Goal: Task Accomplishment & Management: Use online tool/utility

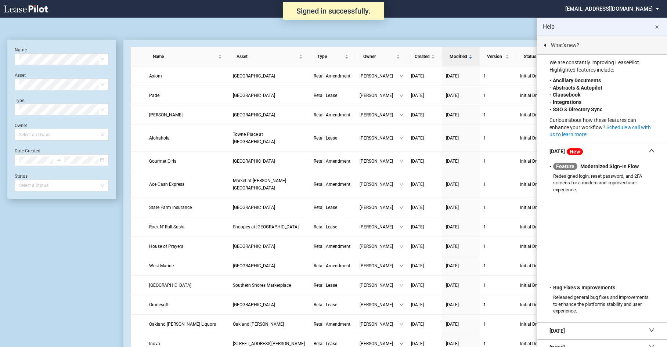
click at [658, 26] on md-icon "close" at bounding box center [656, 27] width 9 height 9
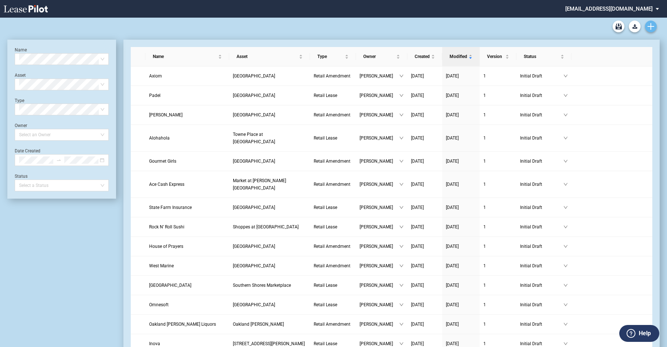
click at [650, 27] on icon "Create new document" at bounding box center [650, 26] width 7 height 7
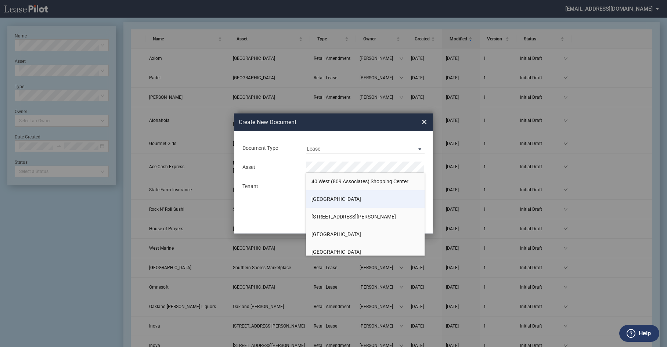
click at [334, 197] on span "[GEOGRAPHIC_DATA]" at bounding box center [336, 199] width 50 height 6
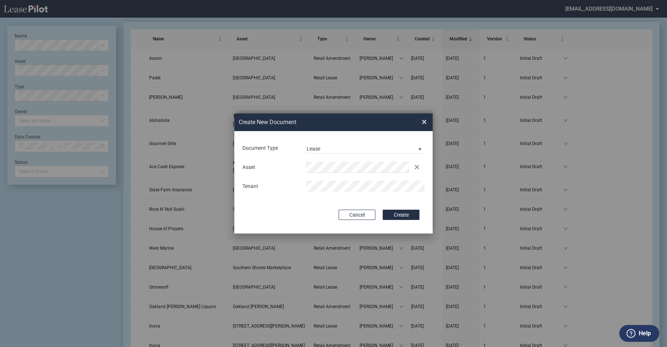
click at [389, 215] on button "Create" at bounding box center [401, 215] width 37 height 10
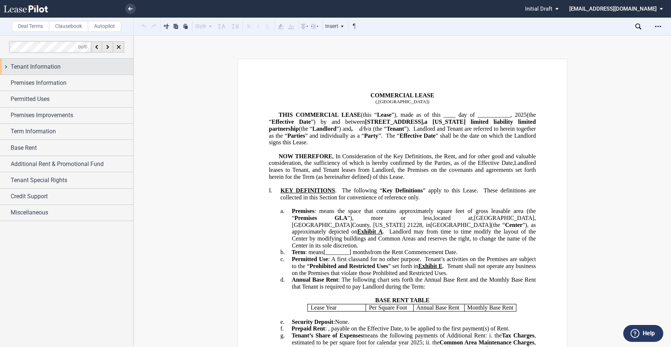
click at [48, 68] on span "Tenant Information" at bounding box center [36, 66] width 50 height 9
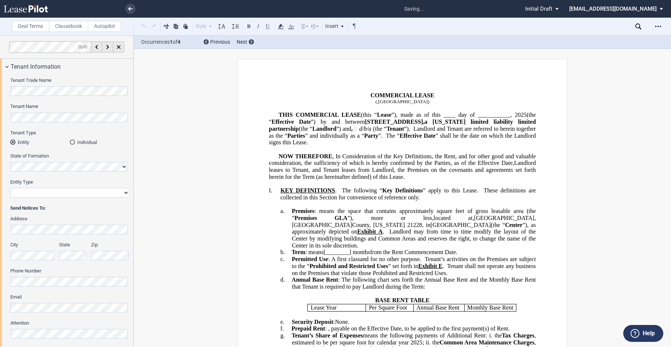
click at [53, 191] on select "Corporation Limited Liability Company General Partnership Limited Partnership O…" at bounding box center [69, 193] width 119 height 10
select select "limited liability company"
click at [10, 188] on select "Corporation Limited Liability Company General Partnership Limited Partnership O…" at bounding box center [69, 193] width 119 height 10
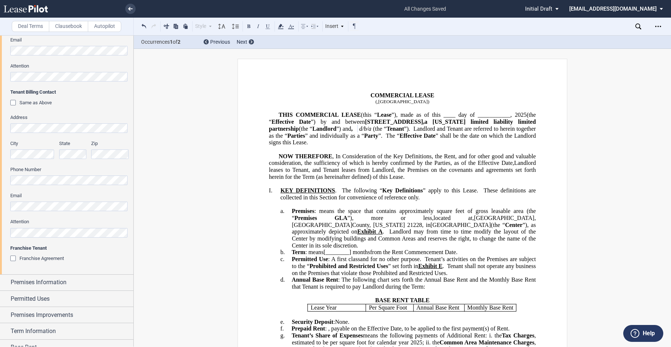
scroll to position [294, 0]
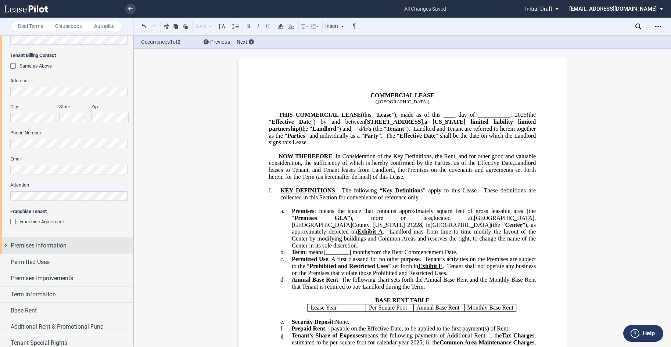
click at [29, 246] on span "Premises Information" at bounding box center [39, 245] width 56 height 9
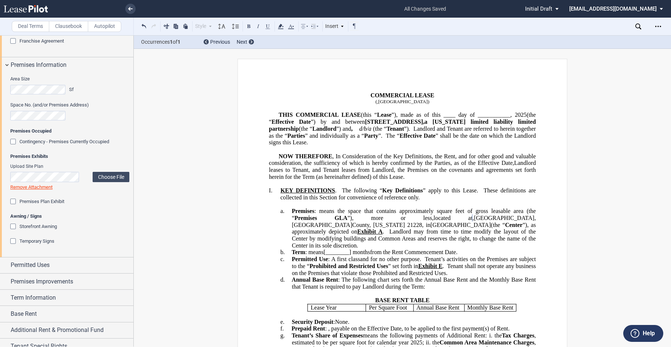
scroll to position [477, 0]
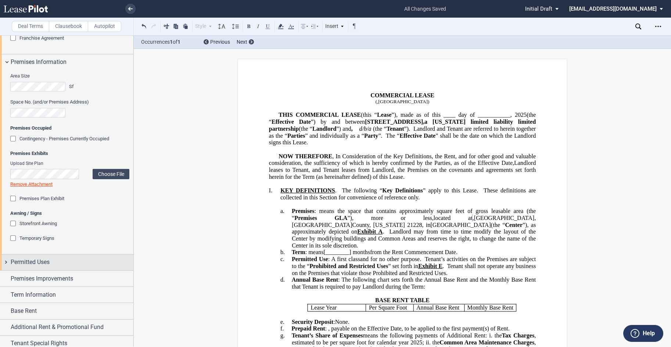
click at [38, 263] on span "Permitted Uses" at bounding box center [30, 262] width 39 height 9
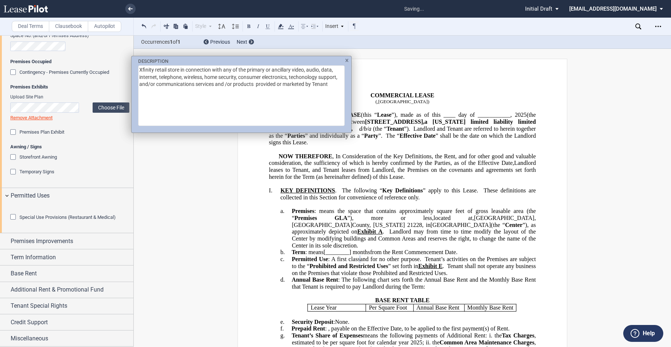
scroll to position [563, 0]
click at [349, 247] on div "DESCRIPTION Xfinity retail store in connection with any of the primary or ancil…" at bounding box center [335, 173] width 671 height 347
click at [359, 250] on div "DESCRIPTION Xfinity retail store in connection with any of the primary or ancil…" at bounding box center [335, 173] width 671 height 347
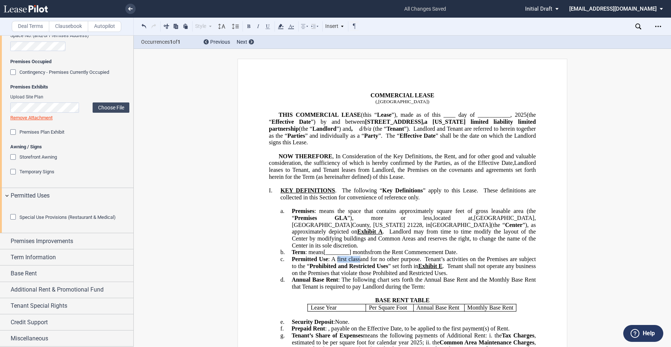
drag, startPoint x: 359, startPoint y: 252, endPoint x: 335, endPoint y: 249, distance: 24.0
click at [336, 256] on span ": A first class" at bounding box center [344, 259] width 32 height 7
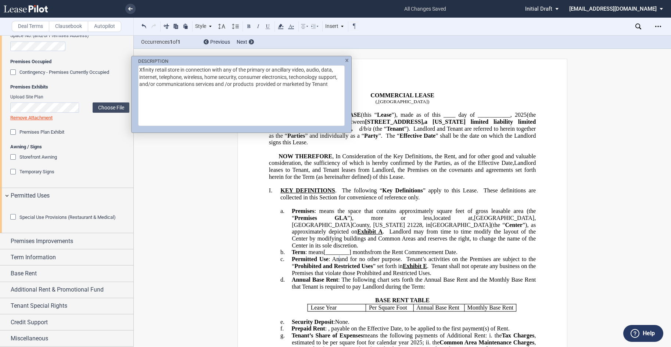
click at [390, 253] on div "DESCRIPTION Xfinity retail store in connection with any of the primary or ancil…" at bounding box center [335, 173] width 671 height 347
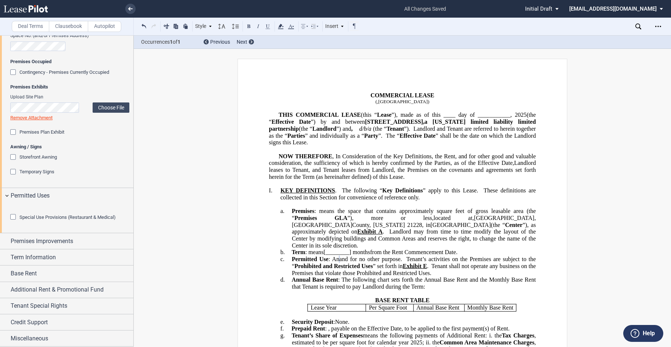
scroll to position [585, 0]
click at [39, 245] on span "Premises Improvements" at bounding box center [42, 241] width 62 height 9
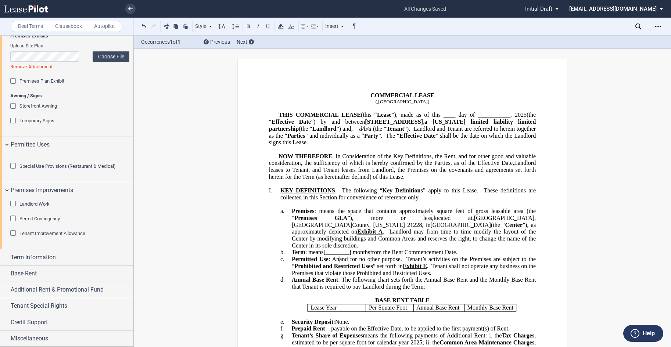
scroll to position [636, 0]
click at [42, 255] on span "Term Information" at bounding box center [33, 257] width 45 height 9
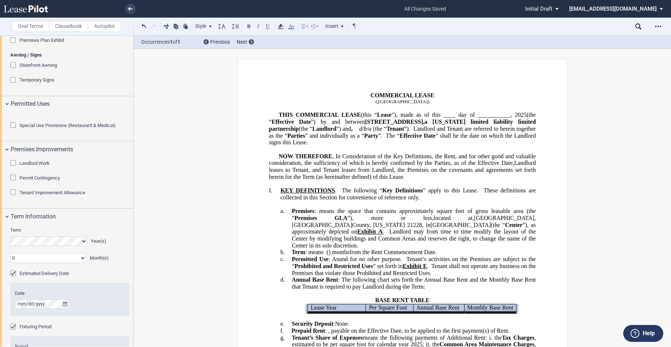
click at [82, 263] on select "0 1 2 3 4 5 6 7 8 9 10 11" at bounding box center [48, 258] width 76 height 10
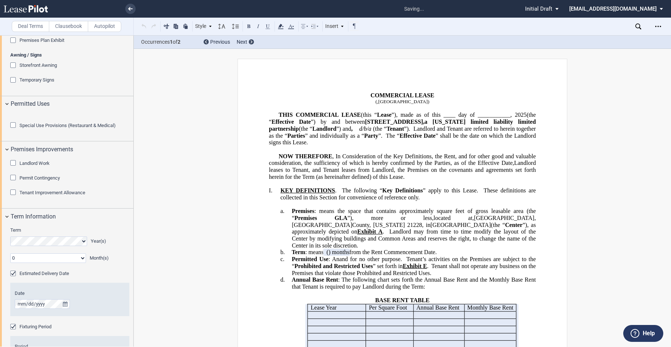
select select "number:7"
click at [10, 263] on select "0 1 2 3 4 5 6 7 8 9 10 11" at bounding box center [48, 258] width 76 height 10
click at [437, 249] on span "." at bounding box center [435, 252] width 1 height 7
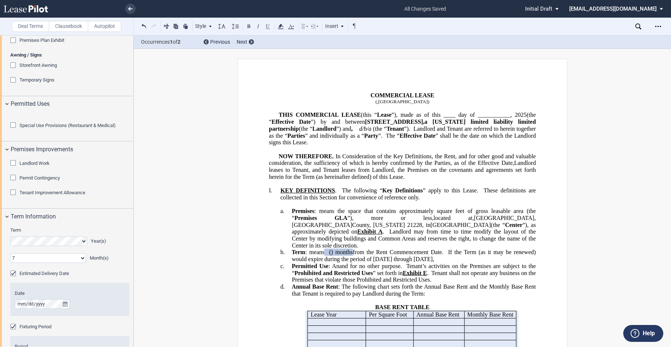
drag, startPoint x: 481, startPoint y: 250, endPoint x: 475, endPoint y: 245, distance: 8.4
click at [475, 249] on p "b. Term : means ﻿ ﻿ ( ﻿ ﻿ ) months ﻿ ﻿ ( ﻿ ﻿ ) months ﻿ ﻿ ( ﻿ ﻿ ) month s [____…" at bounding box center [414, 256] width 244 height 14
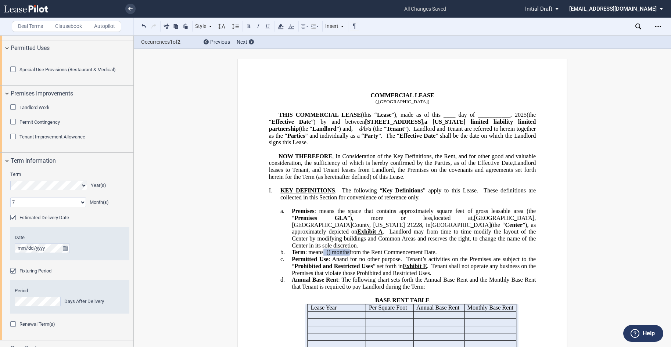
scroll to position [709, 0]
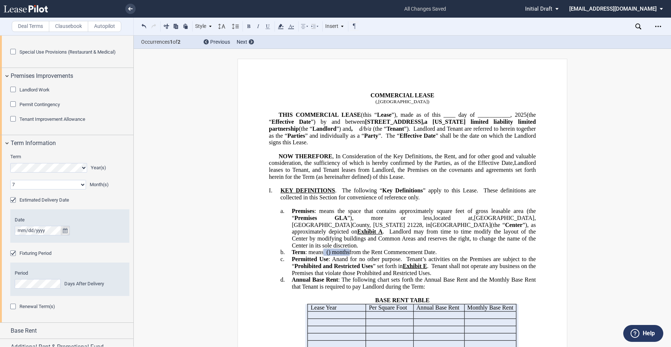
click at [66, 233] on icon "true" at bounding box center [65, 230] width 5 height 5
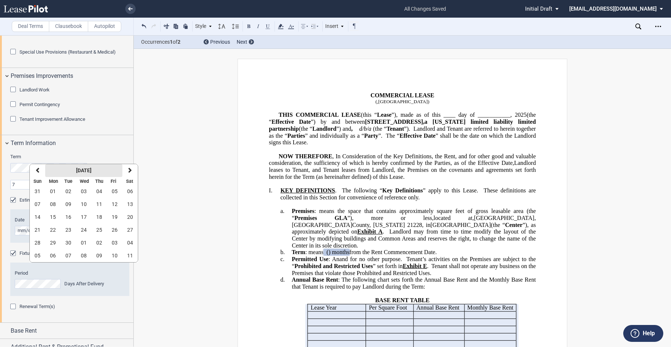
click at [84, 168] on strong "[DATE]" at bounding box center [83, 170] width 15 height 6
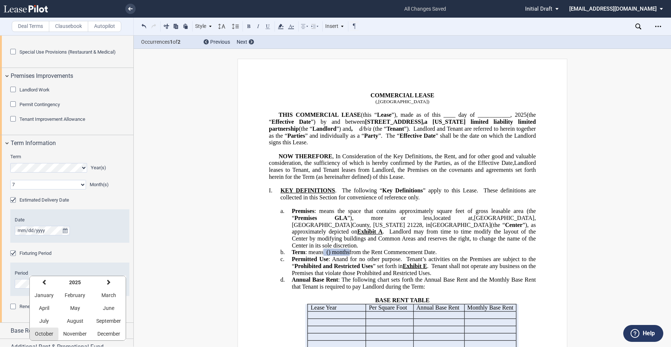
click at [47, 334] on span "October" at bounding box center [44, 334] width 18 height 6
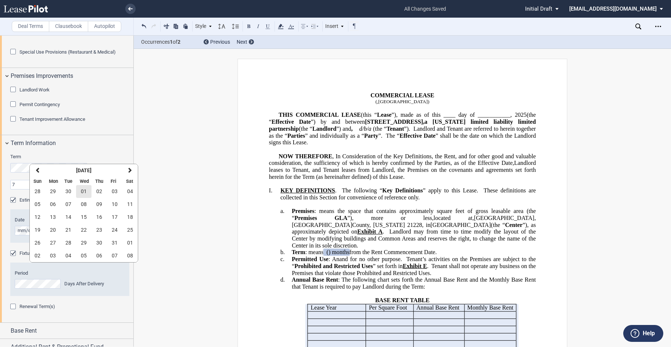
click at [86, 191] on span "01" at bounding box center [84, 191] width 6 height 6
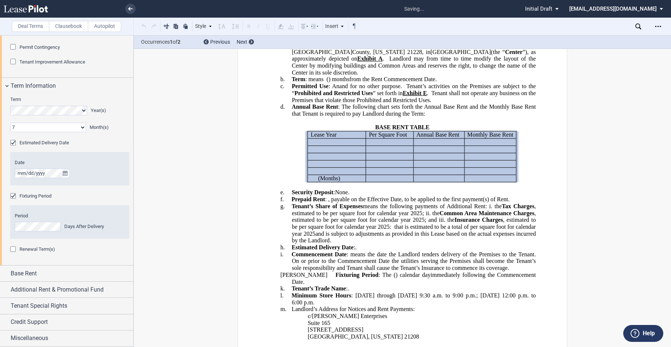
scroll to position [783, 0]
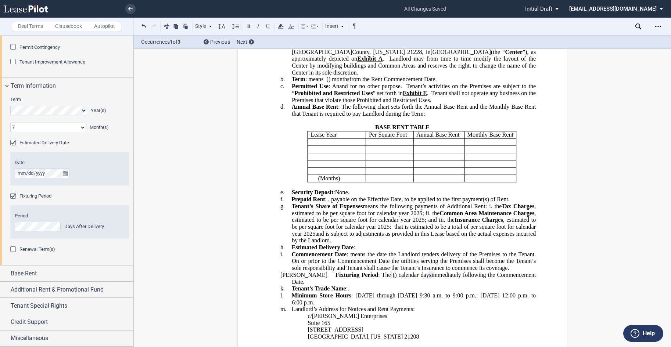
click at [398, 292] on p "k. Tenant’s Trade Name : ﻿ ﻿ ." at bounding box center [414, 288] width 244 height 7
click at [292, 285] on span "immediately following the Commencement Date." at bounding box center [414, 278] width 245 height 13
click at [341, 285] on span "immediately following the later of the Commencement Date." at bounding box center [414, 278] width 245 height 13
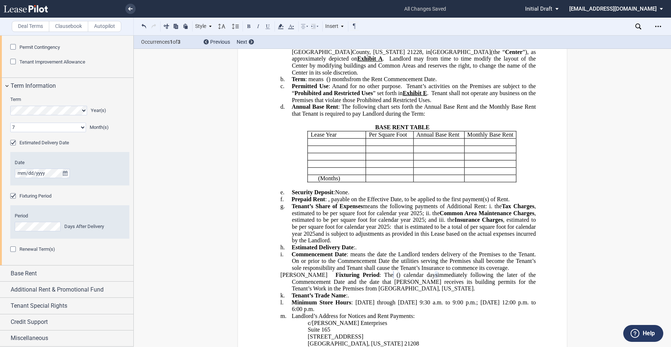
click at [379, 278] on span ": The" at bounding box center [386, 275] width 14 height 7
drag, startPoint x: 498, startPoint y: 288, endPoint x: 478, endPoint y: 285, distance: 20.3
click at [478, 285] on span "immediately following the later of the Commencement Date and the date that [PER…" at bounding box center [414, 282] width 245 height 20
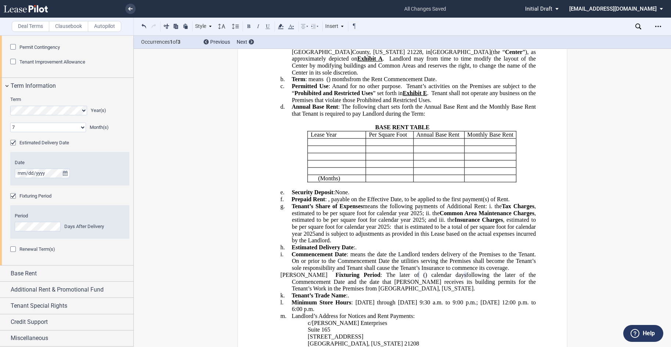
drag, startPoint x: 368, startPoint y: 288, endPoint x: 337, endPoint y: 285, distance: 30.9
click at [380, 278] on span ": The later of" at bounding box center [399, 275] width 39 height 7
click at [382, 278] on span at bounding box center [381, 275] width 2 height 7
click at [379, 278] on span ": One hundred fifty" at bounding box center [404, 275] width 50 height 7
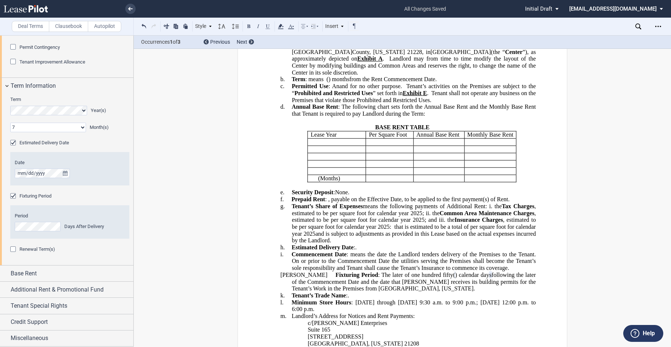
click at [401, 292] on span "following the later of the Commencement Date and the date that [PERSON_NAME] re…" at bounding box center [414, 282] width 245 height 20
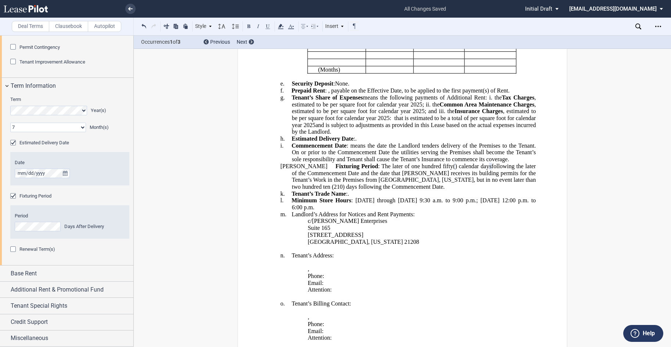
scroll to position [294, 0]
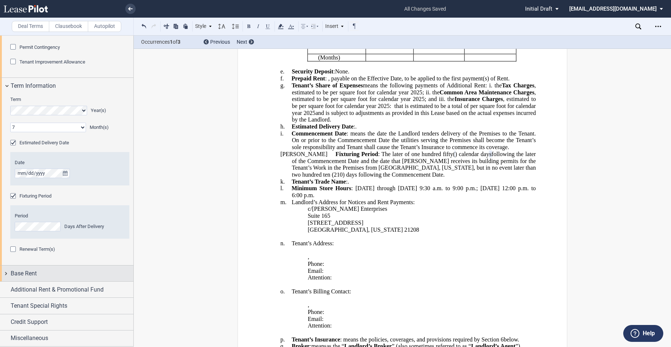
click at [35, 276] on span "Base Rent" at bounding box center [24, 273] width 26 height 9
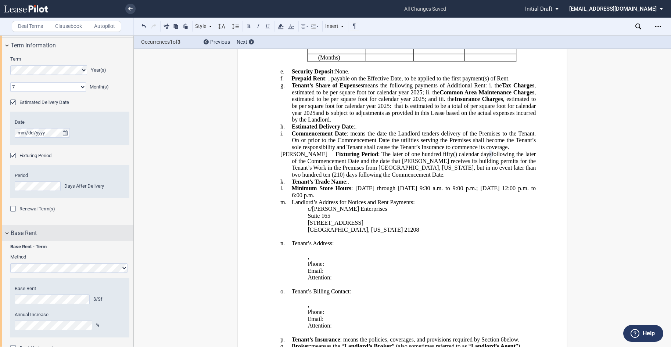
scroll to position [917, 0]
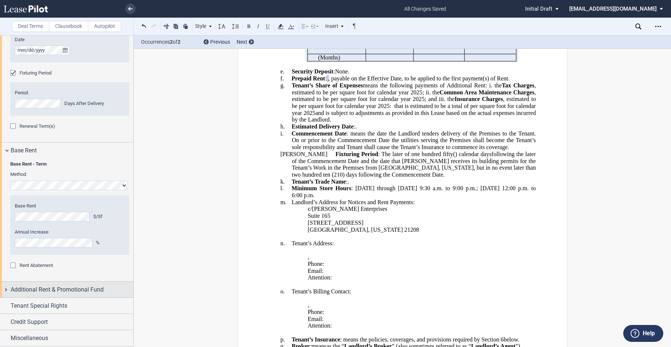
click at [37, 294] on span "Additional Rent & Promotional Fund" at bounding box center [57, 289] width 93 height 9
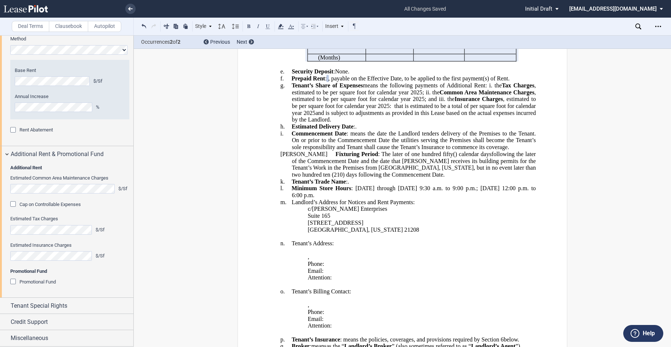
scroll to position [1065, 0]
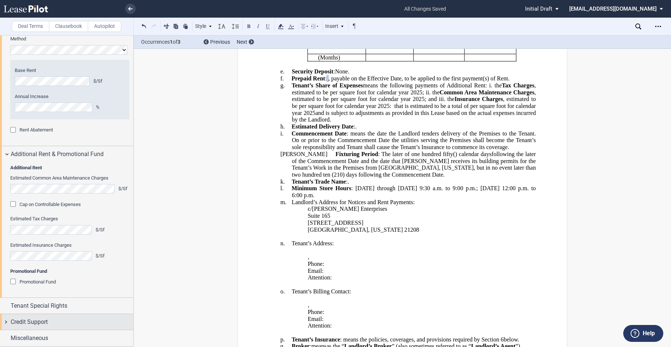
click at [40, 321] on span "Credit Support" at bounding box center [29, 322] width 37 height 9
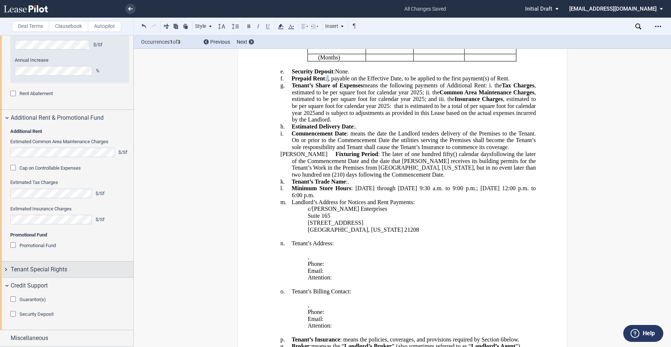
click at [37, 274] on span "Tenant Special Rights" at bounding box center [39, 269] width 57 height 9
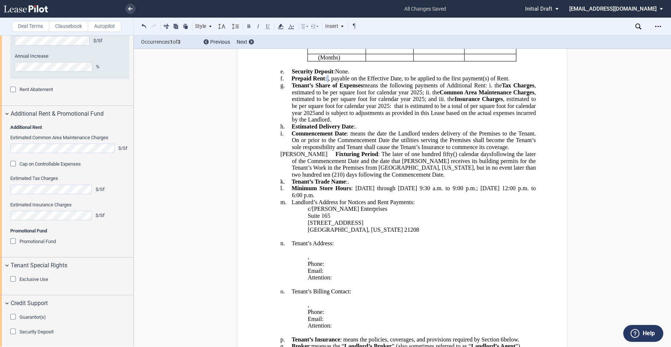
click at [13, 283] on div "Exclusive Use" at bounding box center [13, 279] width 7 height 7
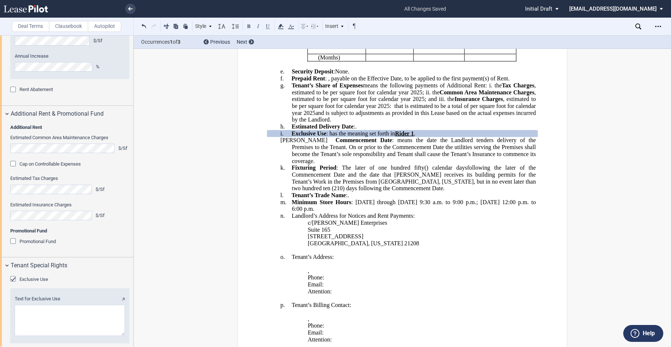
click at [96, 302] on label "Text for Exclusive Use" at bounding box center [70, 299] width 110 height 7
click at [96, 336] on textarea "Text for Exclusive Use" at bounding box center [70, 320] width 110 height 31
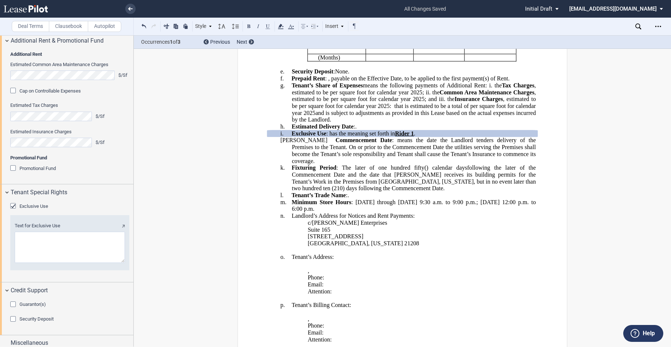
scroll to position [1144, 0]
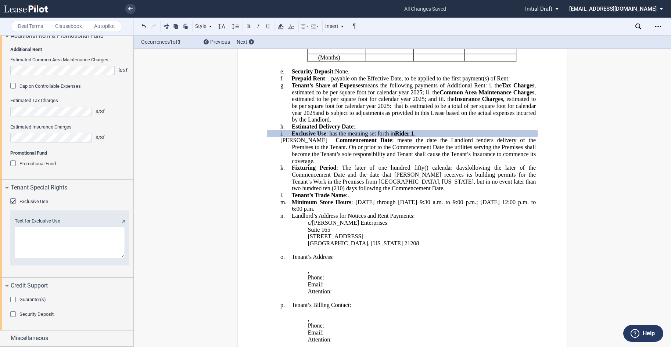
click at [29, 258] on textarea "Text for Exclusive Use" at bounding box center [70, 242] width 110 height 31
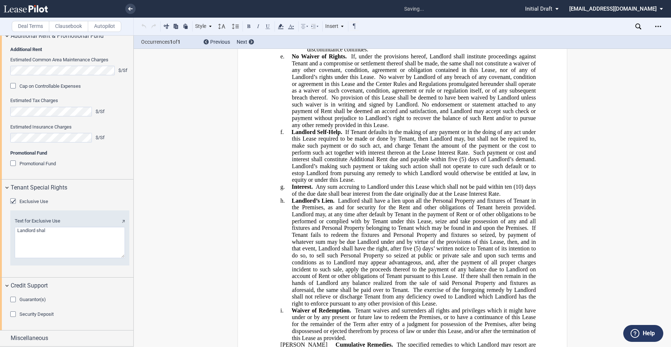
scroll to position [14457, 0]
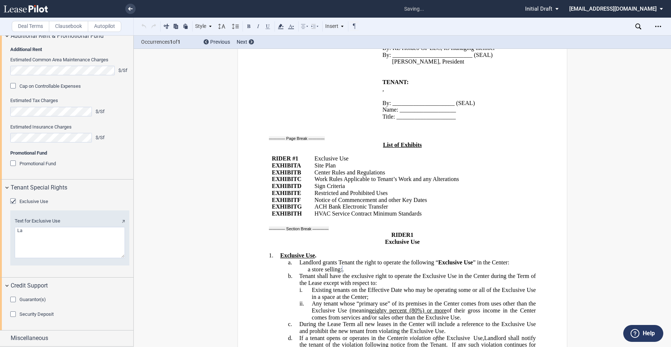
type textarea "L"
click at [62, 258] on textarea "Text for Exclusive Use" at bounding box center [70, 242] width 110 height 31
click at [30, 258] on textarea "Text for Exclusive Use" at bounding box center [70, 242] width 110 height 31
click at [17, 258] on textarea "Text for Exclusive Use" at bounding box center [70, 242] width 110 height 31
click at [60, 258] on textarea "Text for Exclusive Use" at bounding box center [70, 242] width 110 height 31
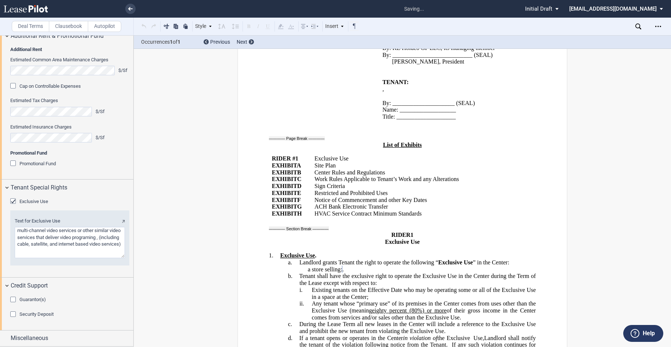
click at [59, 258] on textarea "Text for Exclusive Use" at bounding box center [70, 242] width 110 height 31
type textarea "multi-channel video services or other similar video services that deliver video…"
click at [311, 300] on p "ii. Any tenant whose “primary use” of its premises in the Center comes from use…" at bounding box center [423, 310] width 224 height 21
click at [338, 300] on span "Any tenant whose “primary use” of its premises in the Center comes from uses ot…" at bounding box center [423, 306] width 225 height 13
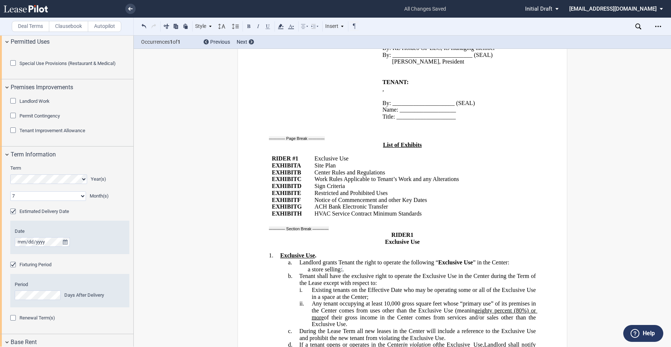
scroll to position [734, 0]
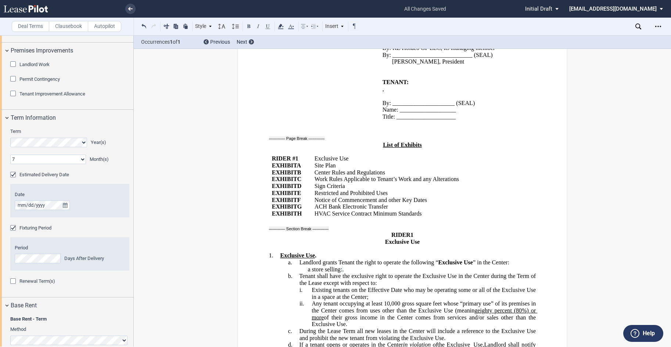
click at [12, 286] on div "Renewal Term(s)" at bounding box center [13, 281] width 7 height 7
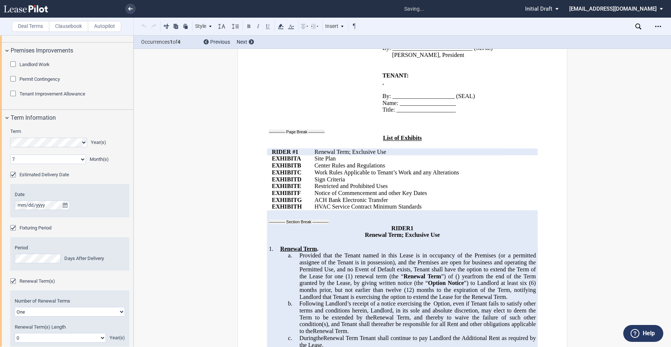
scroll to position [808, 0]
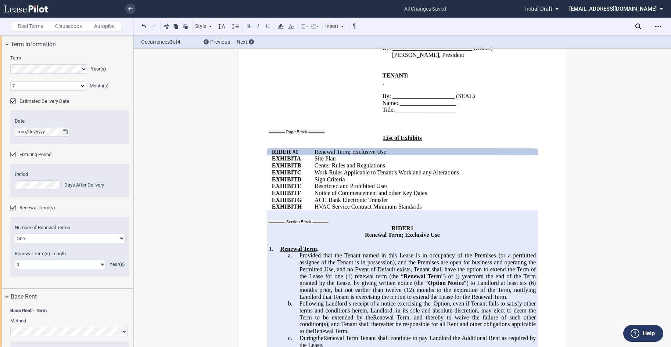
click at [120, 243] on select "One Two" at bounding box center [70, 239] width 110 height 10
select select "2"
click at [15, 243] on select "One Two" at bounding box center [70, 239] width 110 height 10
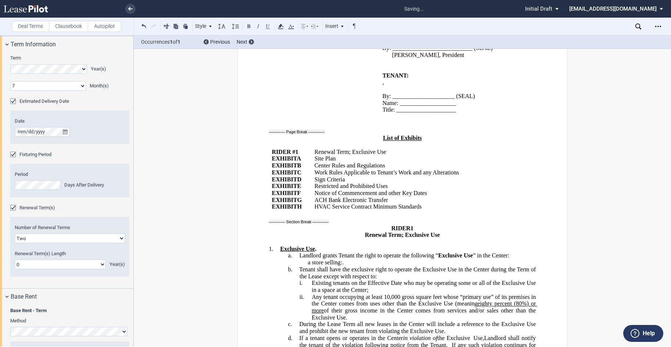
click at [101, 269] on select "0 1 2 3 4 5 6 7 8 9 10 11 12 13 14 15 16 17 18 19 20" at bounding box center [60, 265] width 91 height 10
select select "number:5"
click at [15, 269] on select "0 1 2 3 4 5 6 7 8 9 10 11 12 13 14 15 16 17 18 19 20" at bounding box center [60, 265] width 91 height 10
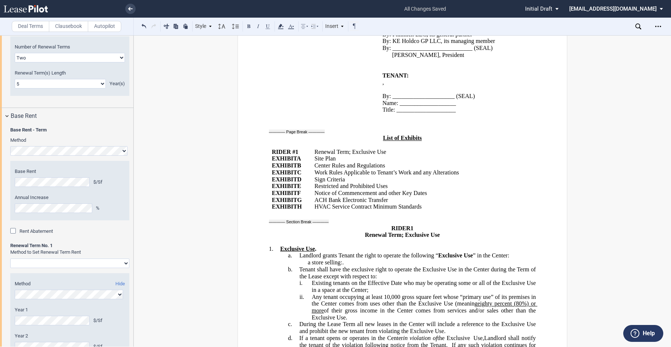
scroll to position [991, 0]
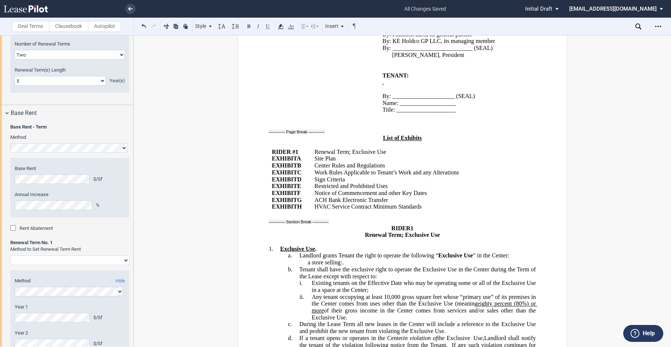
click at [123, 265] on select "Rent Set At Fair Market Value Rent Specified in [GEOGRAPHIC_DATA]" at bounding box center [69, 261] width 119 height 10
select select "fixed"
click at [10, 265] on select "Rent Set At Fair Market Value Rent Specified in [GEOGRAPHIC_DATA]" at bounding box center [69, 261] width 119 height 10
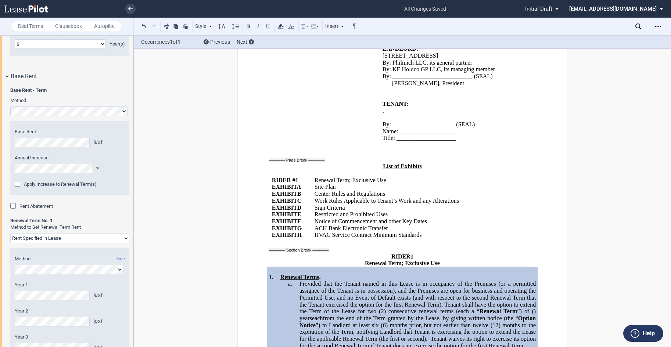
scroll to position [14476, 0]
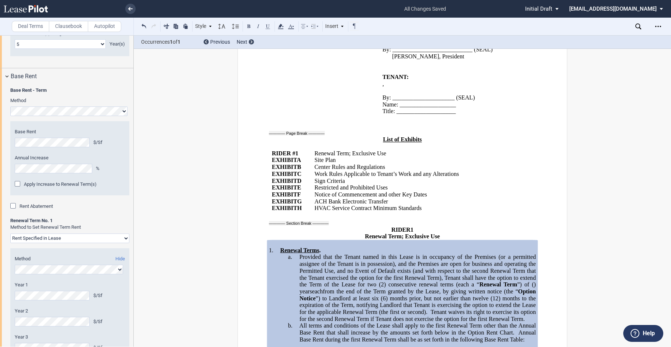
click at [299, 254] on span "Provided that the Tenant named in this Lease is in occupancy of the Premises (o…" at bounding box center [418, 271] width 238 height 34
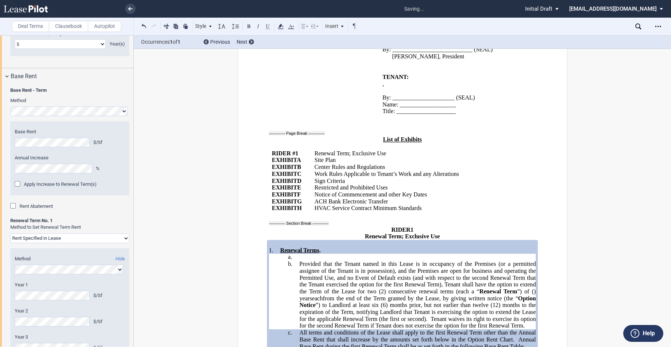
click at [299, 254] on p "a. ﻿" at bounding box center [417, 257] width 236 height 7
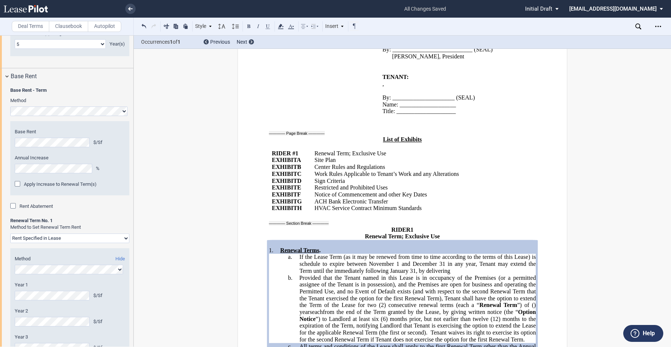
click at [280, 247] on span "Renewal Terms" at bounding box center [299, 250] width 39 height 7
click at [453, 254] on p "a. ﻿If the Lease Term (as it may be renewed from time to time according to the …" at bounding box center [417, 264] width 236 height 21
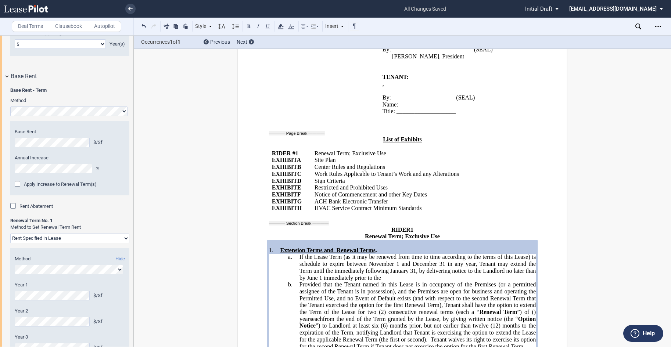
click at [444, 254] on span "﻿If the Lease Term (as it may be renewed from time to time according to the ter…" at bounding box center [418, 267] width 238 height 27
click at [485, 254] on span "﻿If the Lease Term (as it may be renewed from time to time according to the ter…" at bounding box center [418, 267] width 238 height 27
click at [504, 254] on span "﻿If the Lease Term (as it may be renewed from time to time according to the ter…" at bounding box center [418, 267] width 238 height 27
drag, startPoint x: 498, startPoint y: 167, endPoint x: 457, endPoint y: 170, distance: 40.8
click at [457, 254] on span "﻿If the Lease Term (as it may be renewed from time to time according to the ter…" at bounding box center [418, 267] width 238 height 27
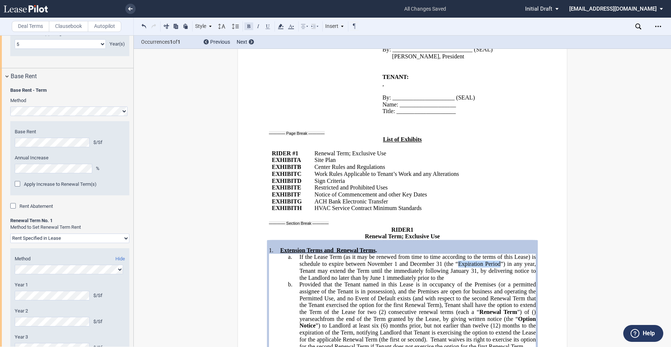
click at [247, 29] on button at bounding box center [248, 26] width 9 height 9
click at [336, 254] on span "﻿If the Lease Term (as it may be renewed from time to time according to the ter…" at bounding box center [418, 267] width 238 height 27
click at [443, 254] on span "﻿If the Lease Term (as it may be renewed from time to time according to the ter…" at bounding box center [418, 267] width 238 height 27
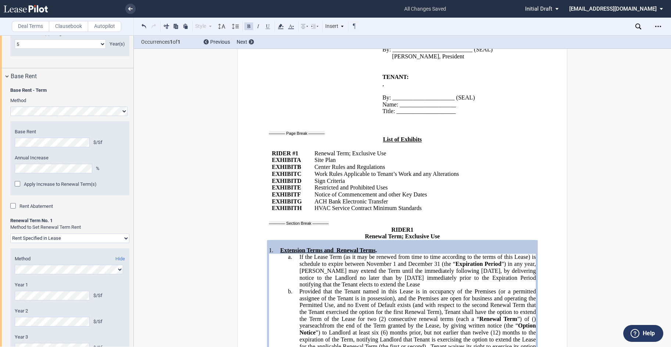
click at [473, 254] on span "﻿If the Lease Term (as it may be renewed from time to time according to the ter…" at bounding box center [418, 271] width 238 height 34
click at [476, 254] on span "﻿If the Lease Term (as it may be renewed from time to time according to the ter…" at bounding box center [418, 271] width 238 height 34
drag, startPoint x: 527, startPoint y: 174, endPoint x: 488, endPoint y: 176, distance: 39.3
click at [488, 254] on span "﻿If the Lease Term (as it may be renewed from time to time according to the ter…" at bounding box center [418, 271] width 238 height 34
click at [248, 26] on button at bounding box center [248, 26] width 9 height 9
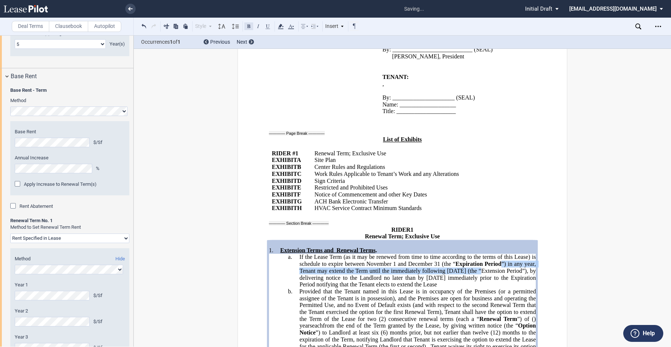
click at [248, 25] on button at bounding box center [248, 26] width 9 height 9
click at [434, 254] on span "﻿If the Lease Term (as it may be renewed from time to time according to the ter…" at bounding box center [418, 271] width 238 height 34
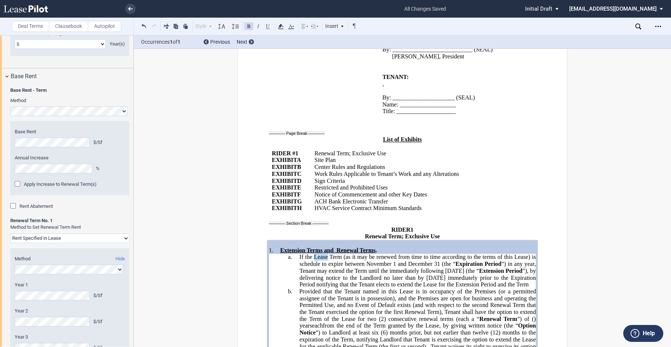
drag, startPoint x: 326, startPoint y: 162, endPoint x: 313, endPoint y: 161, distance: 12.5
click at [313, 254] on span "﻿If the Lease Term (as it may be renewed from time to time according to the ter…" at bounding box center [418, 271] width 238 height 34
click at [526, 254] on span "﻿If the Term (as it may be renewed from time to time according to the terms of …" at bounding box center [418, 271] width 238 height 34
drag, startPoint x: 498, startPoint y: 170, endPoint x: 484, endPoint y: 169, distance: 14.0
click at [484, 261] on span "Expiration Period" at bounding box center [478, 264] width 46 height 7
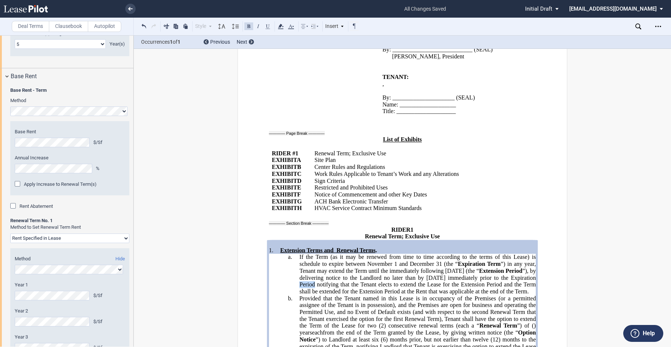
drag, startPoint x: 312, startPoint y: 191, endPoint x: 292, endPoint y: 191, distance: 20.9
click at [292, 254] on div "!!SET_LEVEL_1!! !!RenewalTerm_level2!! a. ﻿If the Term (as it may be renewed fr…" at bounding box center [402, 309] width 267 height 110
click at [314, 150] on span "Renewal Term; Exclusive Use" at bounding box center [350, 153] width 72 height 7
click at [320, 247] on span "Extension Terms and Renewal Terms" at bounding box center [327, 250] width 95 height 7
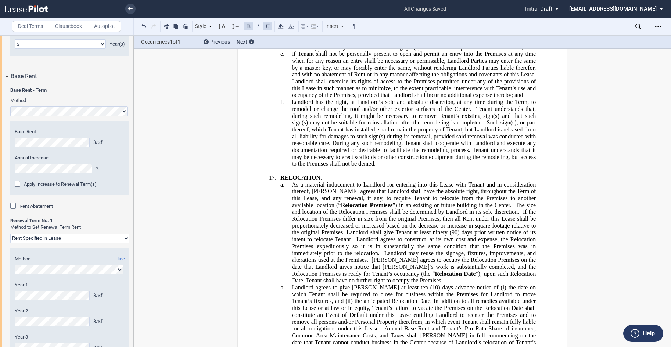
scroll to position [7866, 0]
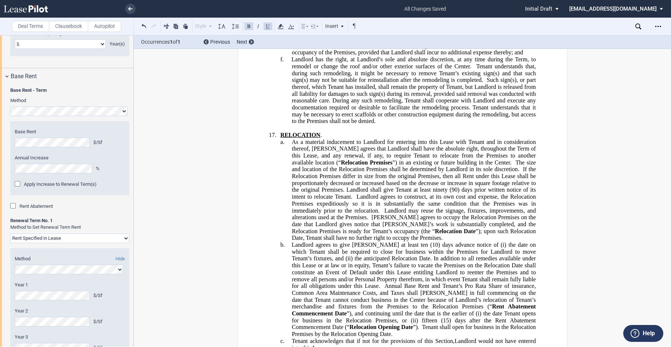
drag, startPoint x: 347, startPoint y: 306, endPoint x: 291, endPoint y: 111, distance: 202.6
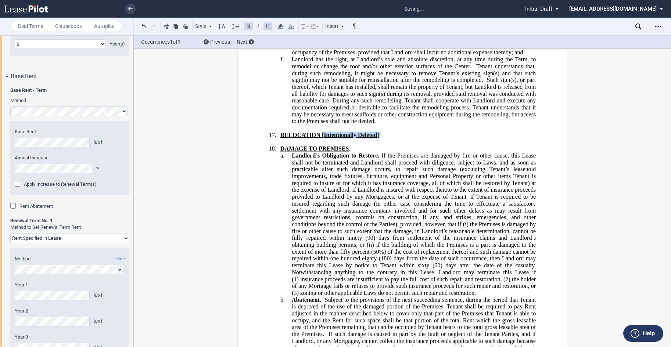
drag, startPoint x: 320, startPoint y: 98, endPoint x: 367, endPoint y: 104, distance: 47.3
click at [249, 28] on button at bounding box center [248, 26] width 9 height 9
click at [267, 26] on button at bounding box center [267, 26] width 9 height 9
click at [338, 104] on span "Tenant understands that it may be necessary to erect scaffolds or other constru…" at bounding box center [414, 114] width 245 height 20
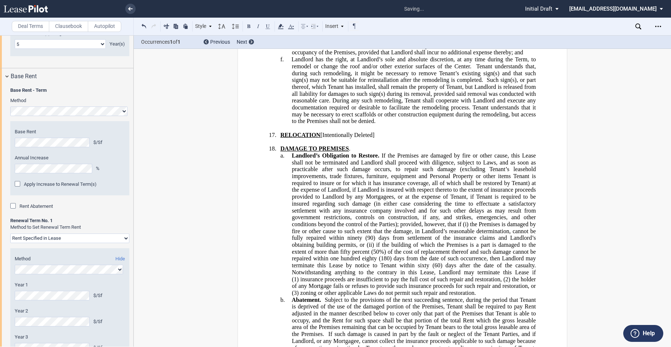
click at [319, 132] on span "RELOCATION [Intentionally Deleted]" at bounding box center [327, 135] width 94 height 7
click at [267, 26] on button at bounding box center [267, 26] width 9 height 9
click at [319, 132] on span "RELOCATION" at bounding box center [300, 135] width 41 height 7
click at [119, 161] on label "Annual Increase" at bounding box center [70, 158] width 110 height 7
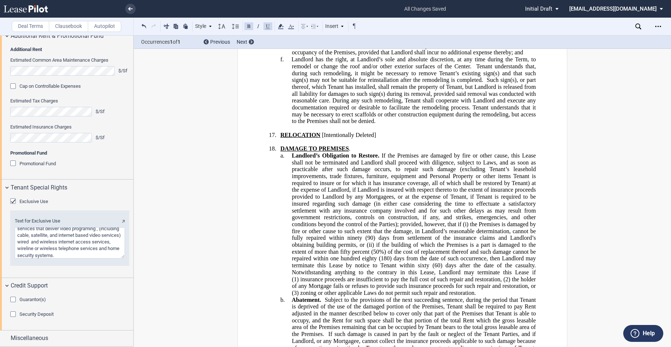
scroll to position [1498, 0]
click at [14, 312] on div "Security Deposit" at bounding box center [13, 314] width 7 height 7
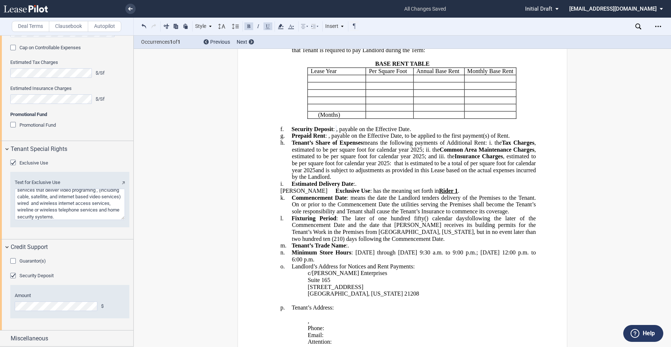
scroll to position [294, 0]
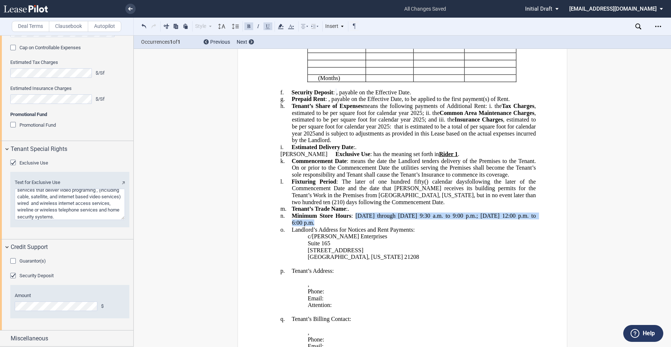
drag, startPoint x: 381, startPoint y: 234, endPoint x: 355, endPoint y: 227, distance: 26.5
click at [355, 226] on p "n. Minimum Store Hours : [DATE] through [DATE] 9:30 a.m. to 9:00 p.m.; [DATE] 1…" at bounding box center [414, 220] width 244 height 14
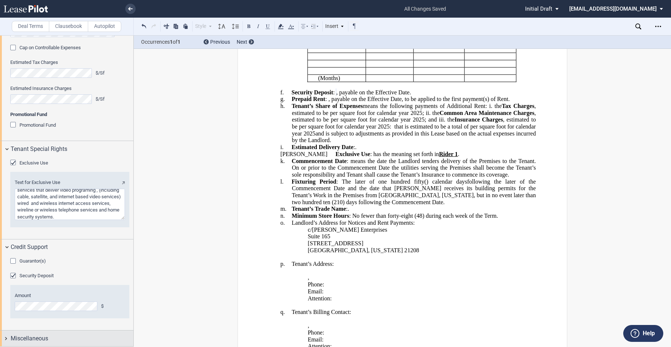
click at [31, 334] on span "Miscellaneous" at bounding box center [29, 338] width 37 height 9
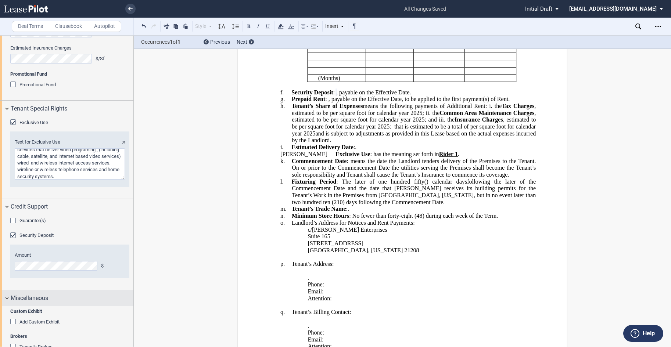
scroll to position [1610, 0]
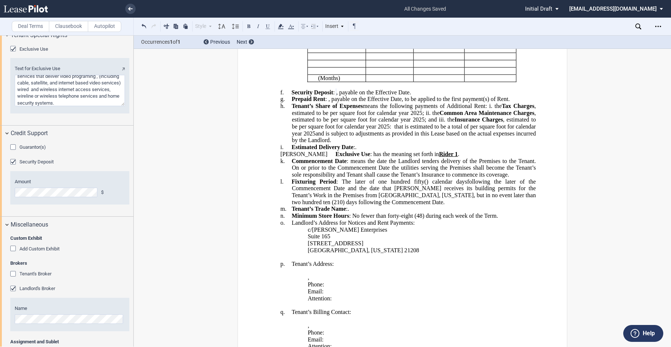
click at [13, 278] on div "Tenant's Broker" at bounding box center [13, 274] width 7 height 7
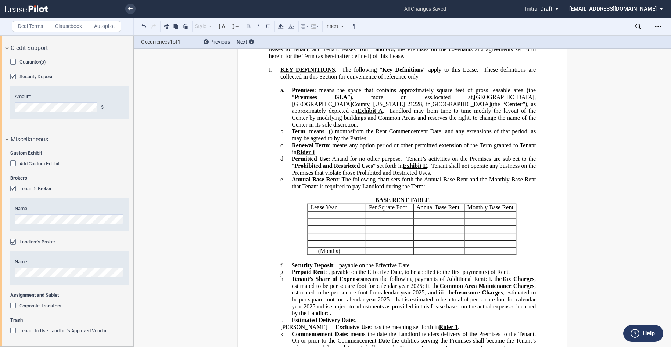
scroll to position [147, 0]
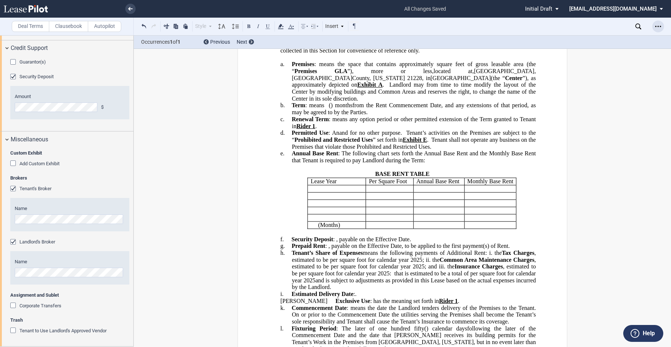
click at [658, 26] on icon "Open Lease options menu" at bounding box center [658, 27] width 6 height 6
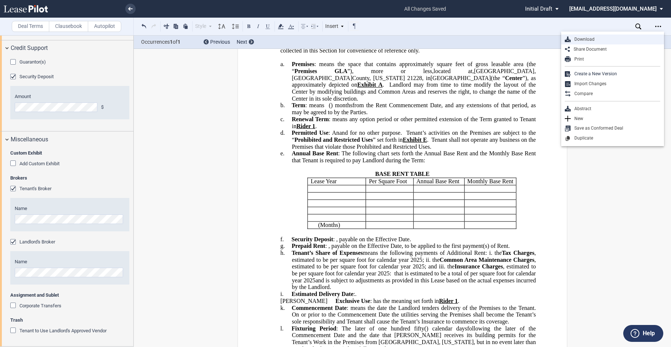
click at [594, 40] on div "Download" at bounding box center [615, 39] width 90 height 6
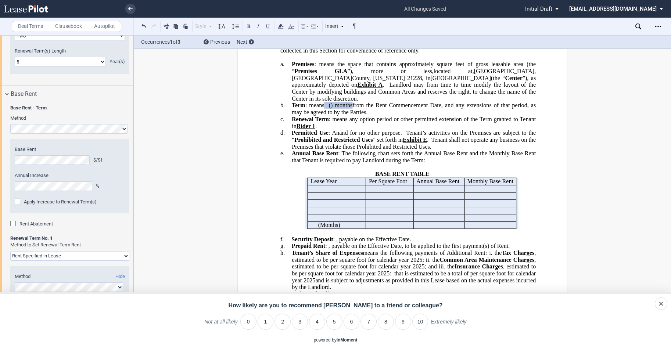
scroll to position [1028, 0]
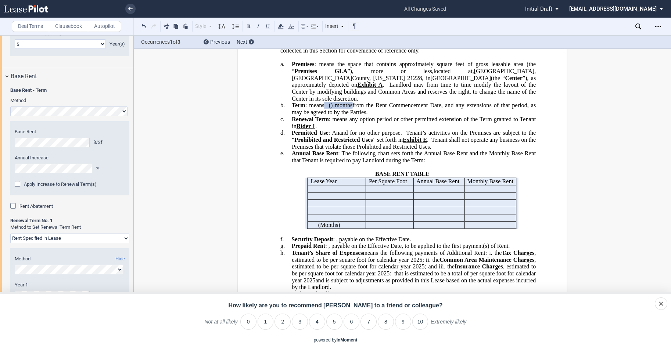
click at [14, 210] on div "Rent Abatement" at bounding box center [13, 206] width 7 height 7
